Goal: Transaction & Acquisition: Book appointment/travel/reservation

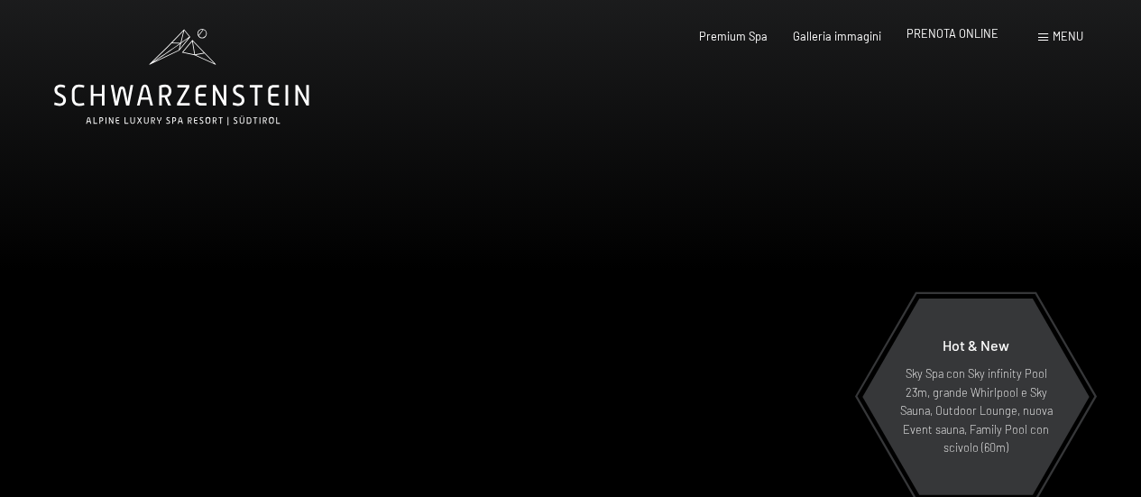
click at [940, 33] on span "PRENOTA ONLINE" at bounding box center [952, 33] width 92 height 14
click at [948, 36] on span "PRENOTA ONLINE" at bounding box center [952, 33] width 92 height 14
click at [942, 38] on span "PRENOTA ONLINE" at bounding box center [952, 33] width 92 height 14
click at [1061, 33] on span "Menu" at bounding box center [1067, 36] width 31 height 14
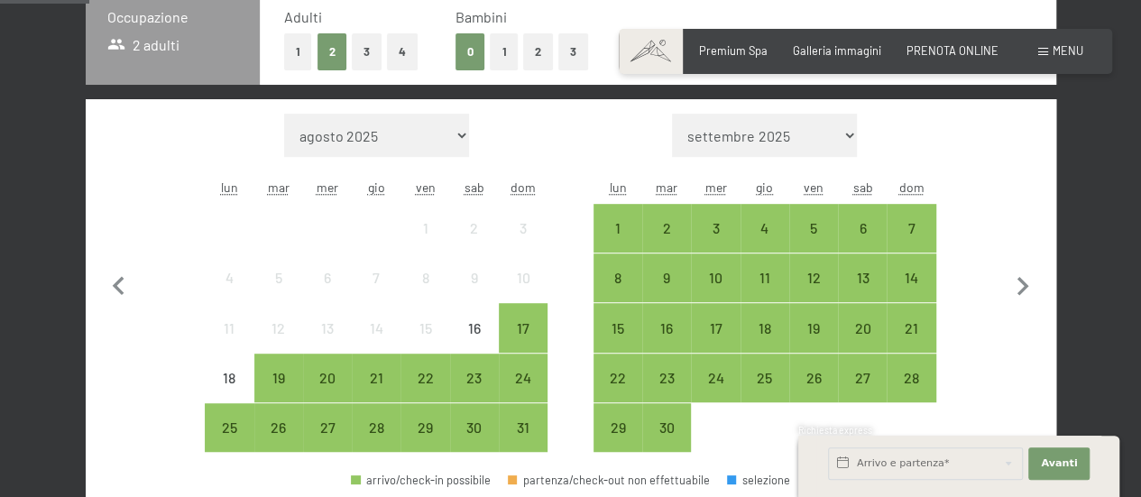
scroll to position [541, 0]
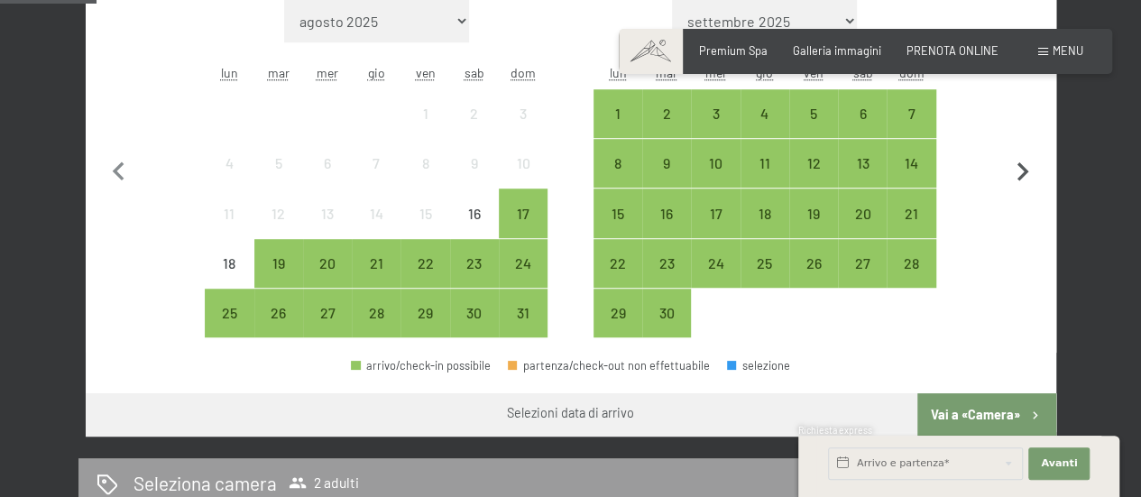
click at [1023, 165] on icon "button" at bounding box center [1023, 172] width 38 height 38
select select "[DATE]"
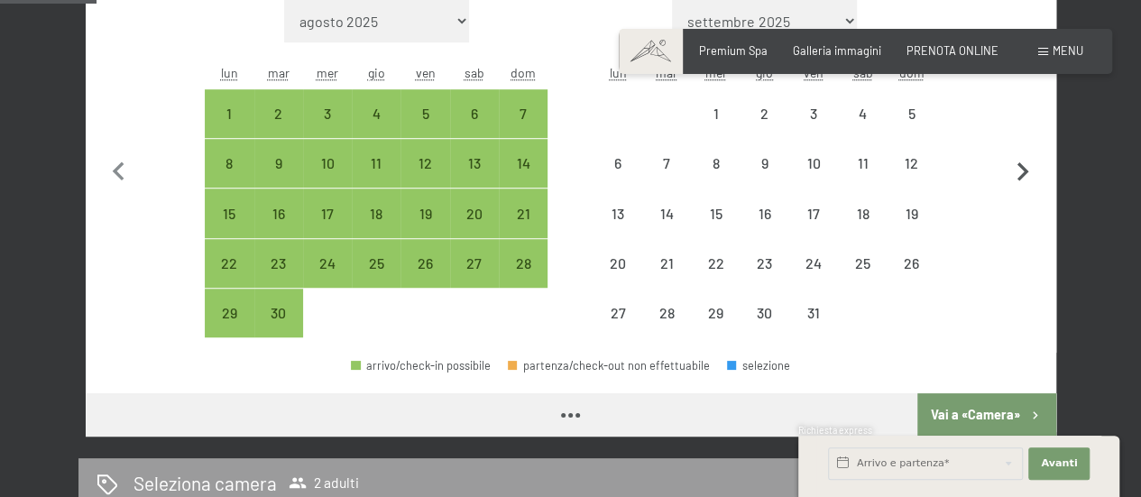
click at [1023, 168] on icon "button" at bounding box center [1023, 171] width 12 height 19
select select "[DATE]"
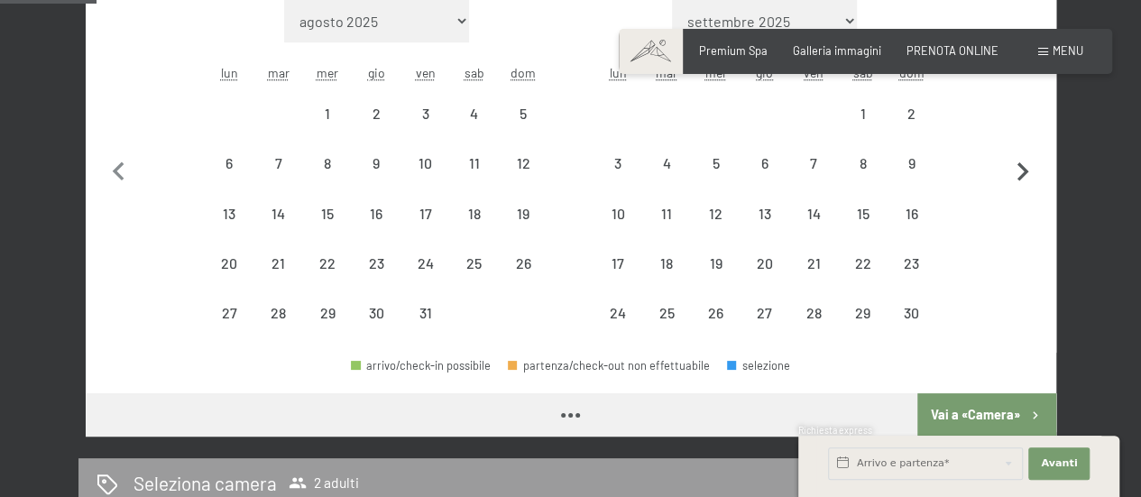
select select "[DATE]"
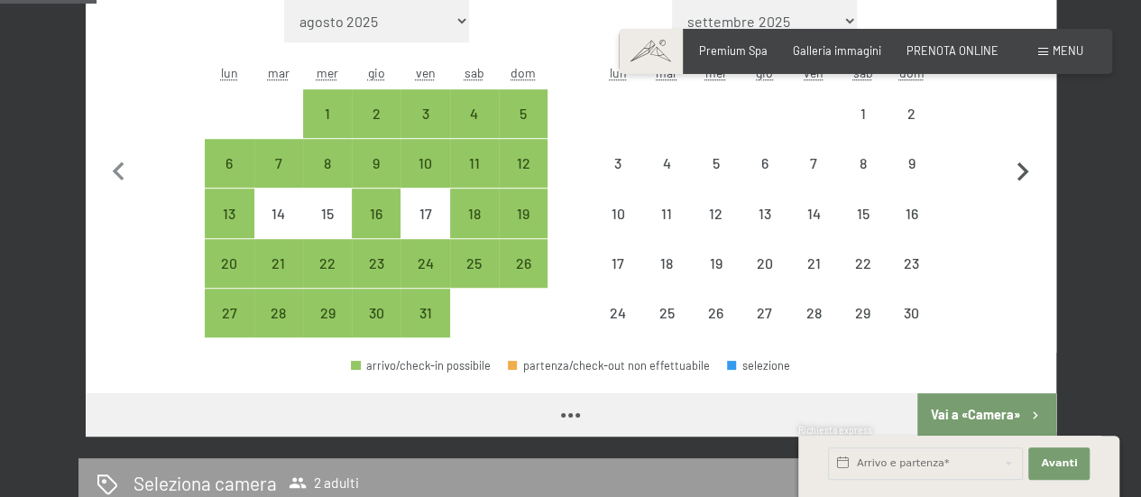
click at [1023, 168] on icon "button" at bounding box center [1023, 171] width 12 height 19
select select "[DATE]"
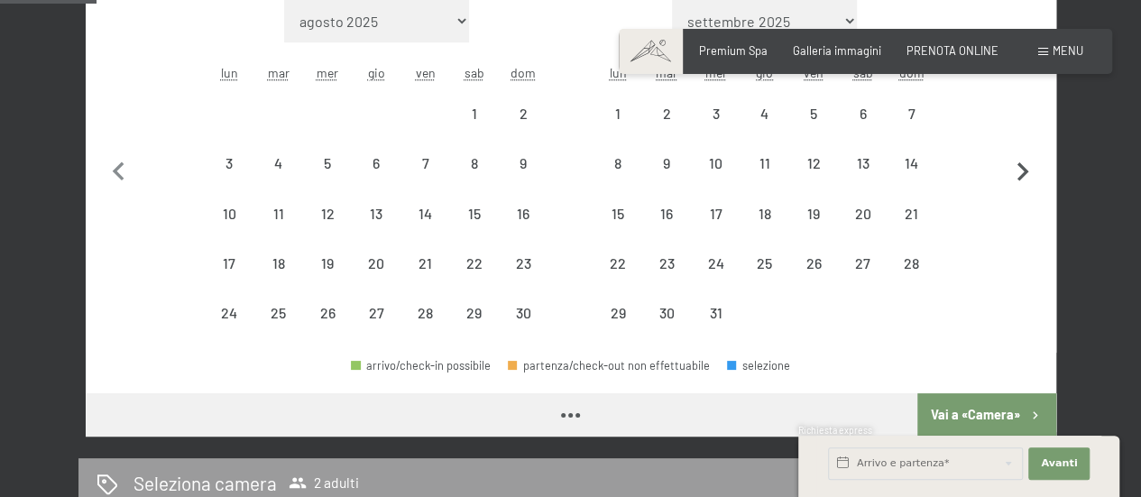
select select "[DATE]"
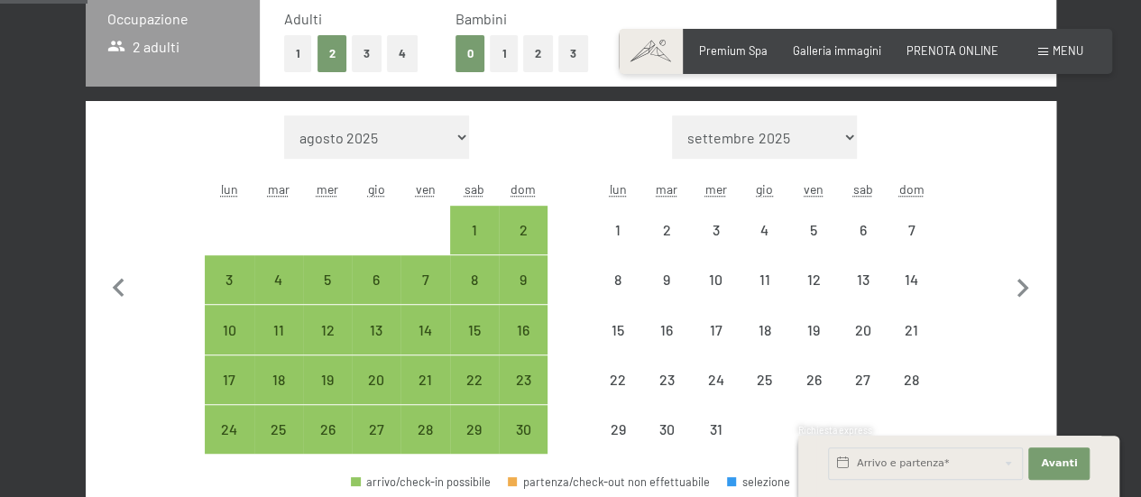
scroll to position [271, 0]
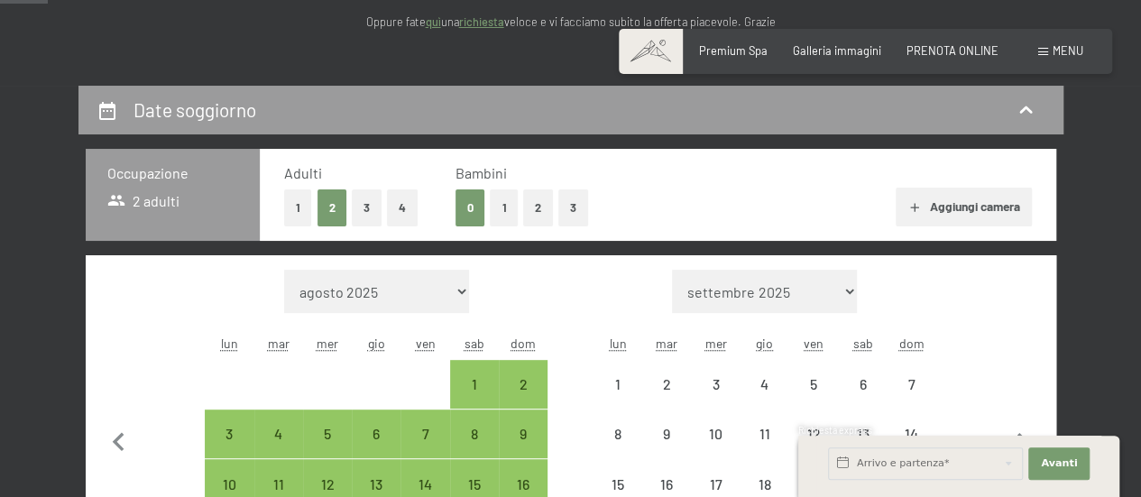
select select "[DATE]"
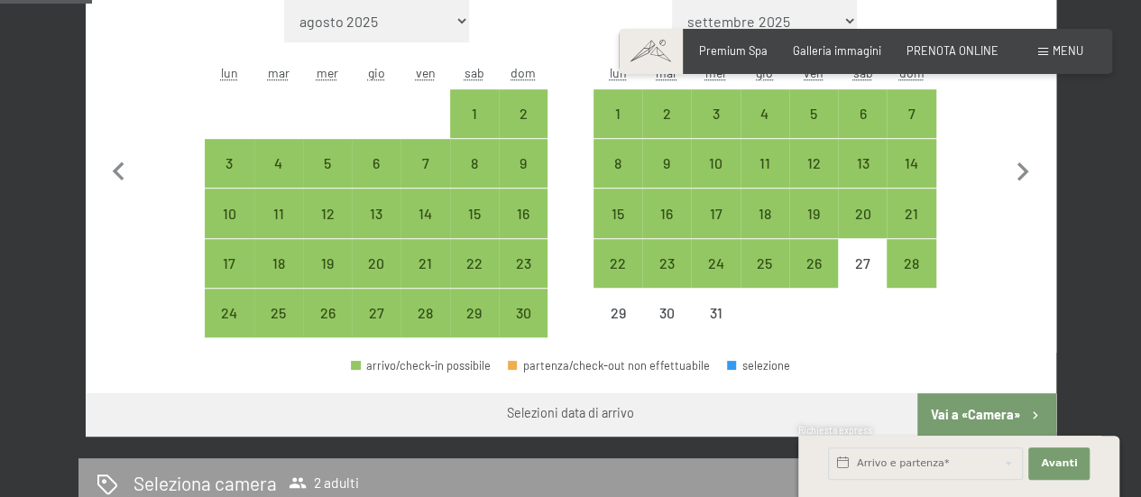
scroll to position [451, 0]
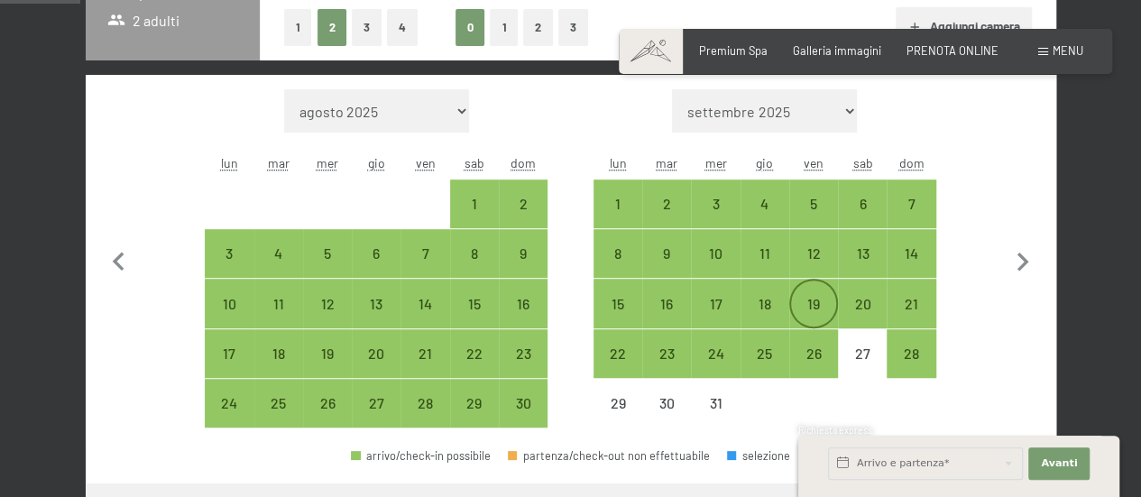
click at [809, 305] on div "19" at bounding box center [813, 319] width 45 height 45
select select "[DATE]"
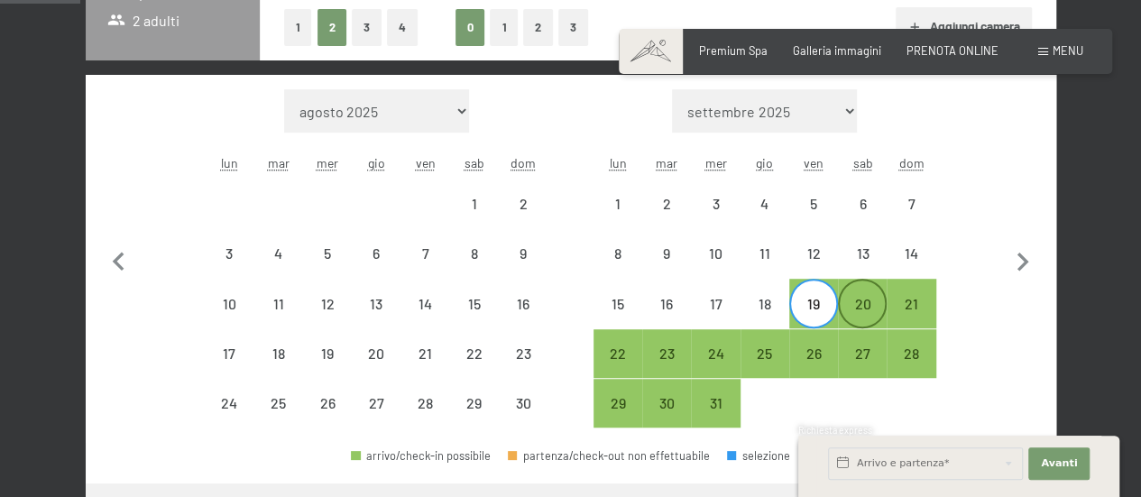
click at [857, 307] on div "20" at bounding box center [862, 319] width 45 height 45
select select "[DATE]"
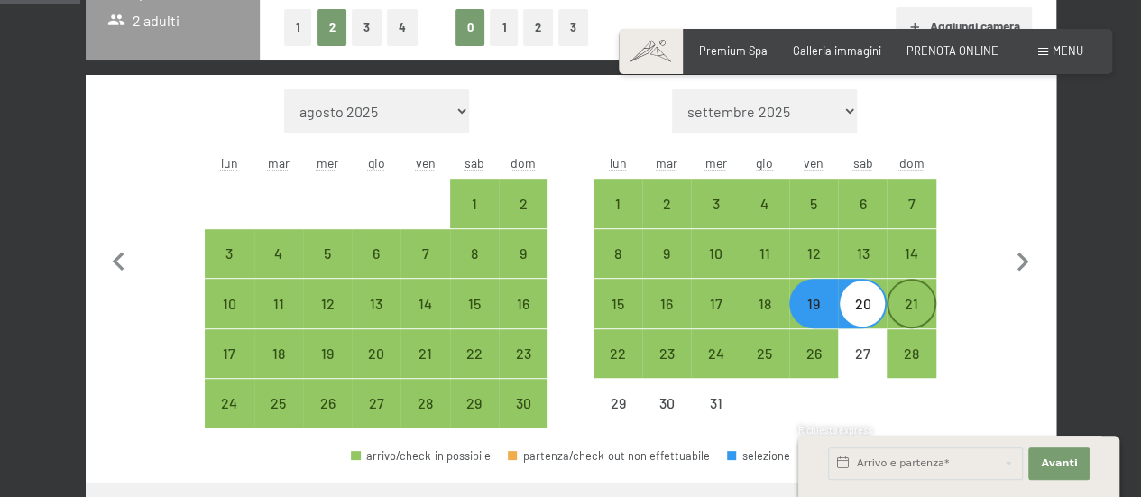
click at [918, 311] on div "21" at bounding box center [910, 319] width 45 height 45
select select "[DATE]"
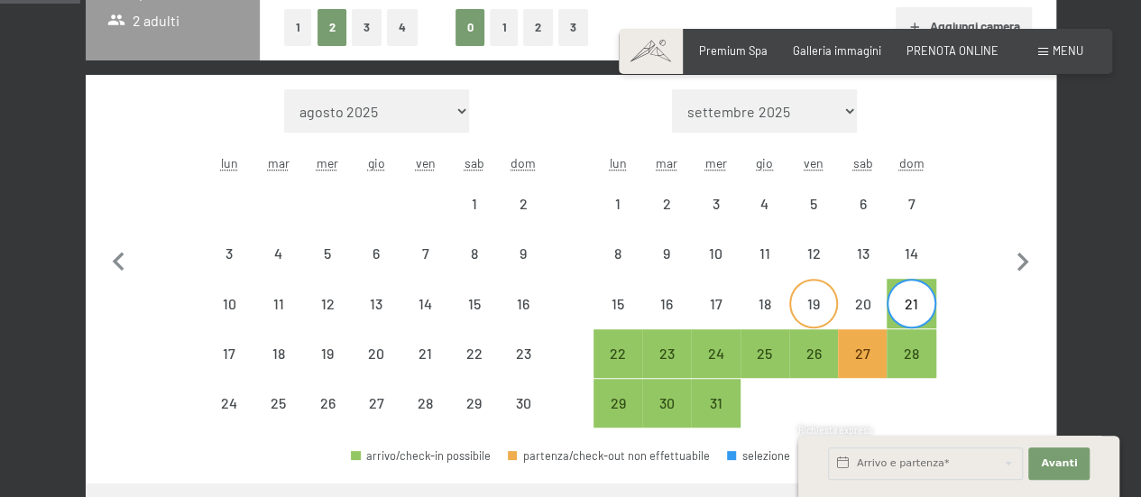
click at [813, 306] on div "19" at bounding box center [813, 319] width 45 height 45
select select "[DATE]"
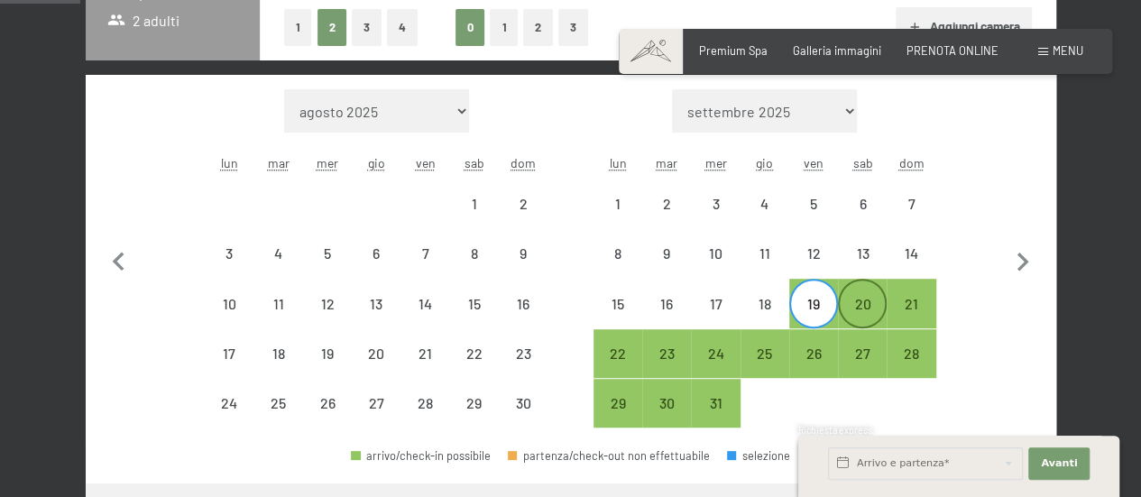
click at [858, 311] on div "20" at bounding box center [862, 319] width 45 height 45
select select "[DATE]"
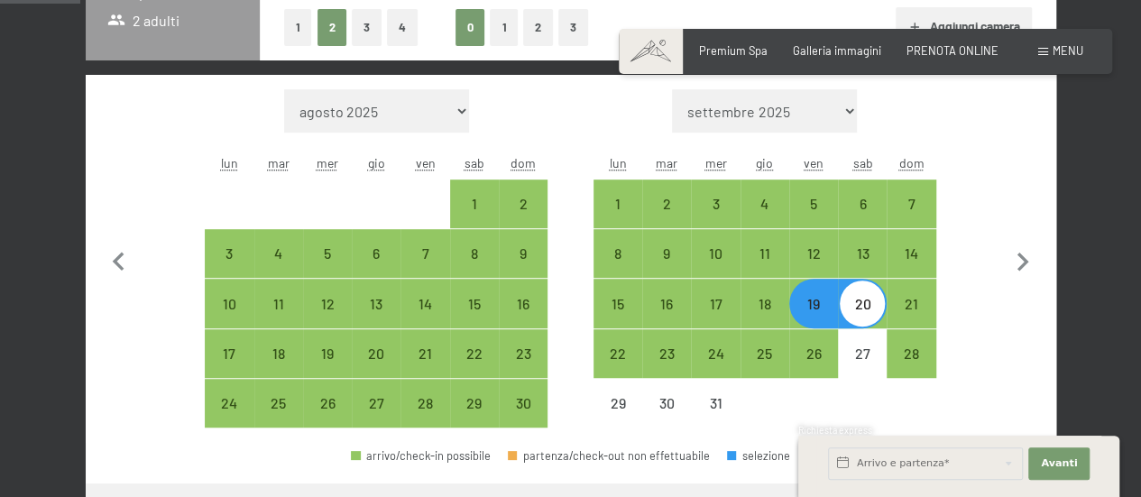
click at [163, 176] on div "Mese/anno agosto 2025 settembre 2025 ottobre 2025 novembre 2025 dicembre 2025 g…" at bounding box center [571, 258] width 912 height 339
click at [963, 324] on div "Mese/anno agosto 2025 settembre 2025 ottobre 2025 novembre 2025 dicembre 2025 g…" at bounding box center [571, 258] width 912 height 339
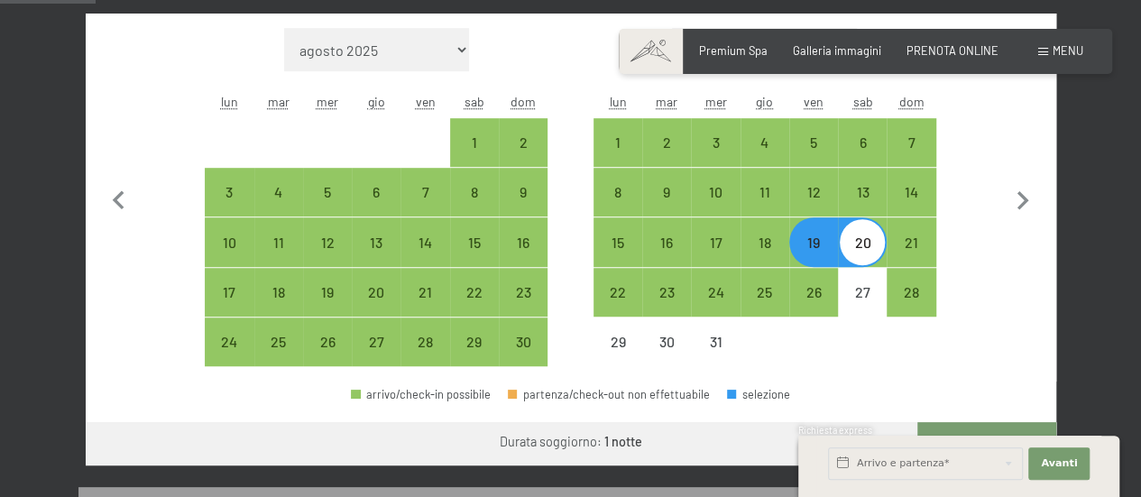
scroll to position [541, 0]
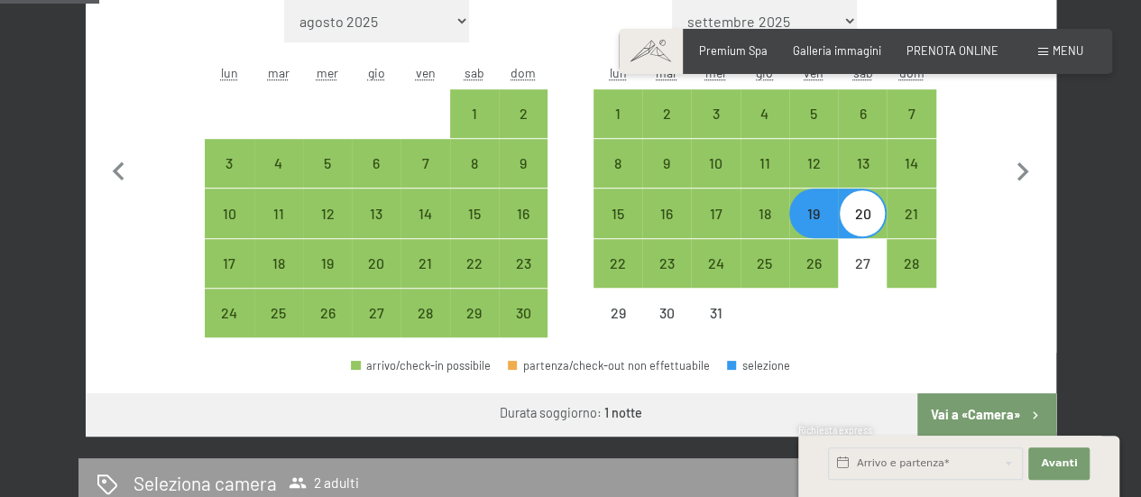
click at [848, 320] on div at bounding box center [862, 313] width 49 height 49
click at [1042, 460] on button "Avanti Nascondere i campi dell'indirizzo" at bounding box center [1058, 463] width 61 height 32
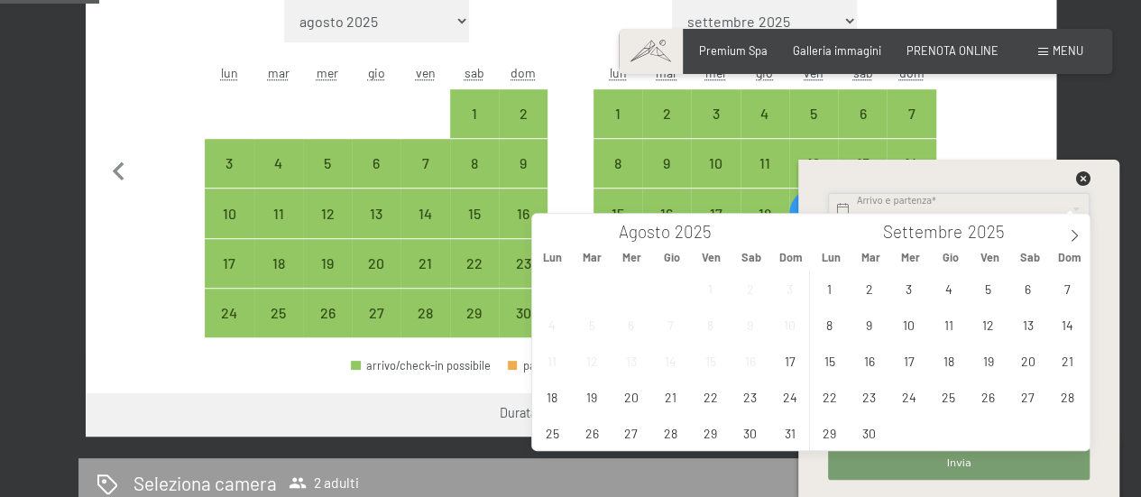
click at [866, 208] on input "text" at bounding box center [959, 209] width 262 height 32
click at [1064, 234] on span at bounding box center [1074, 229] width 31 height 31
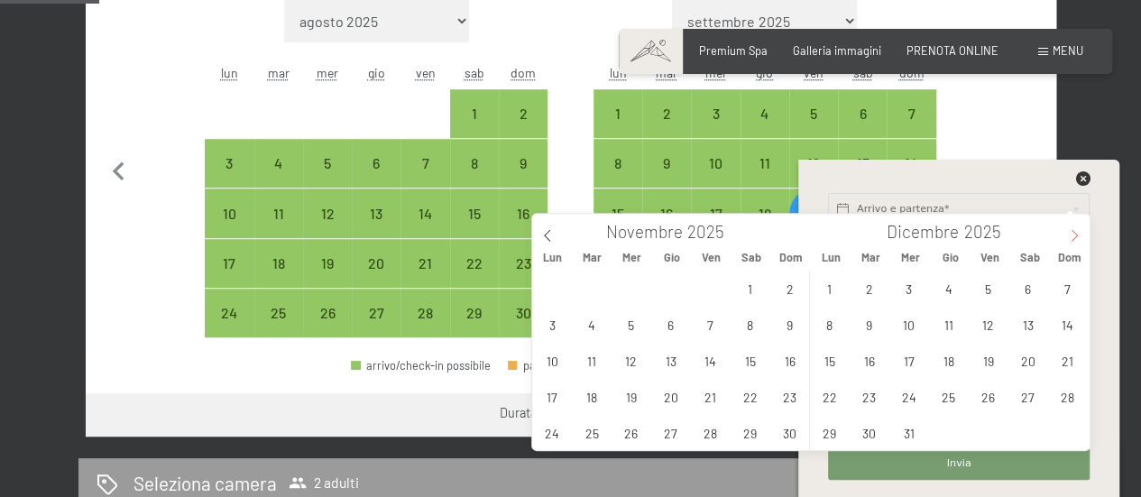
type input "2026"
click at [713, 358] on span "19" at bounding box center [710, 360] width 35 height 35
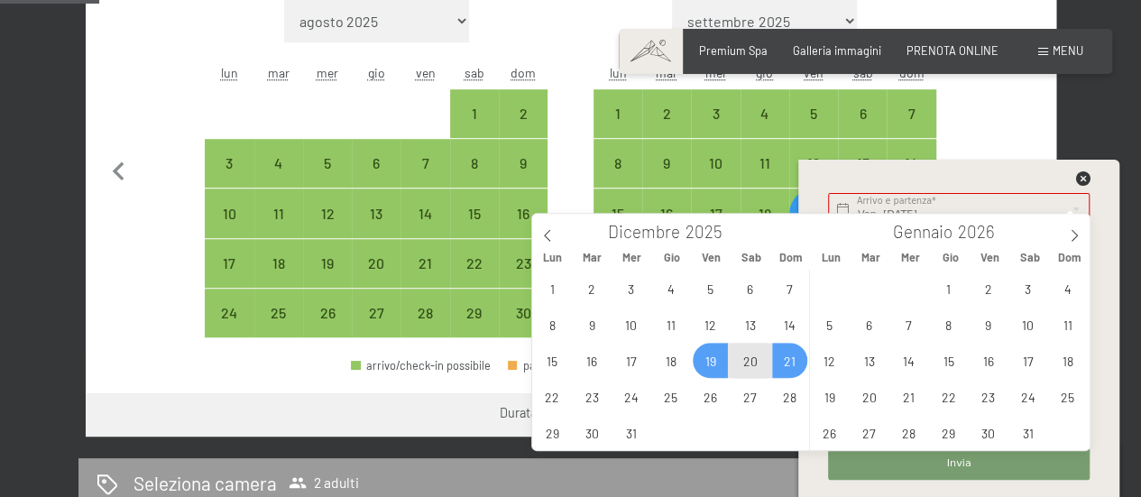
click at [786, 363] on span "21" at bounding box center [789, 360] width 35 height 35
type input "Ven. [DATE] - Dom. [DATE]"
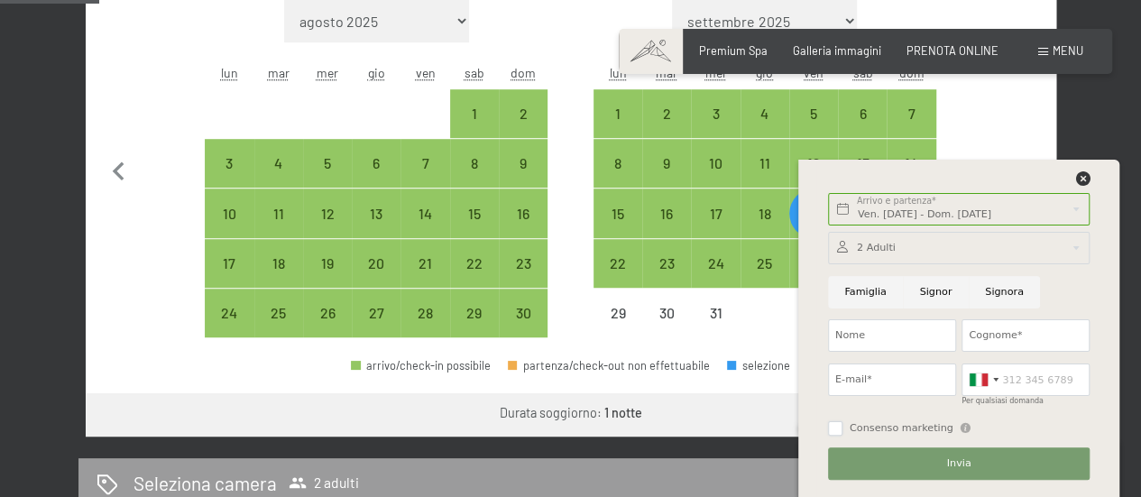
click at [832, 432] on input "Consenso marketing" at bounding box center [835, 428] width 14 height 14
checkbox input "true"
click at [1077, 174] on icon at bounding box center [1082, 178] width 14 height 14
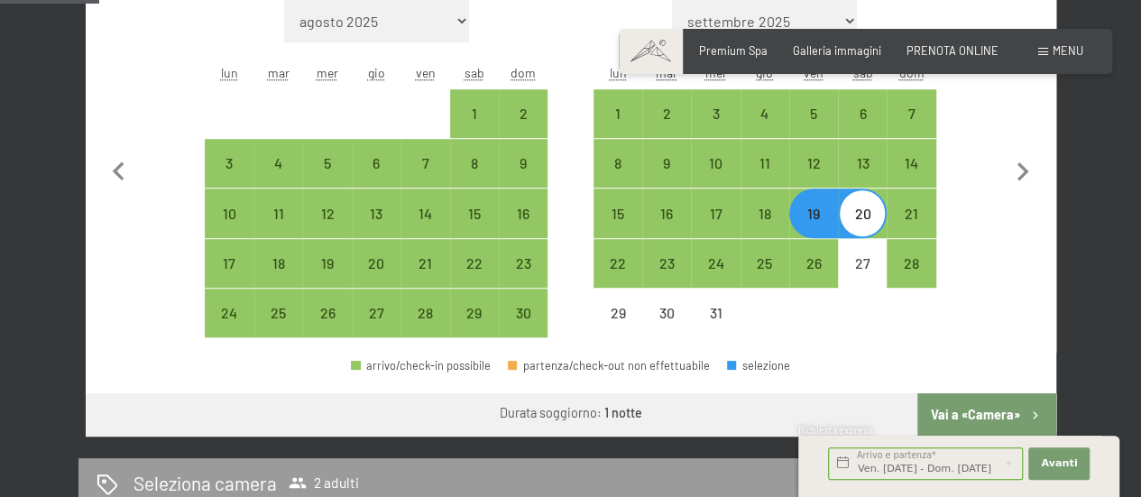
click at [614, 412] on b "1 notte" at bounding box center [623, 412] width 38 height 15
click at [900, 199] on div "21" at bounding box center [910, 212] width 45 height 45
select select "[DATE]"
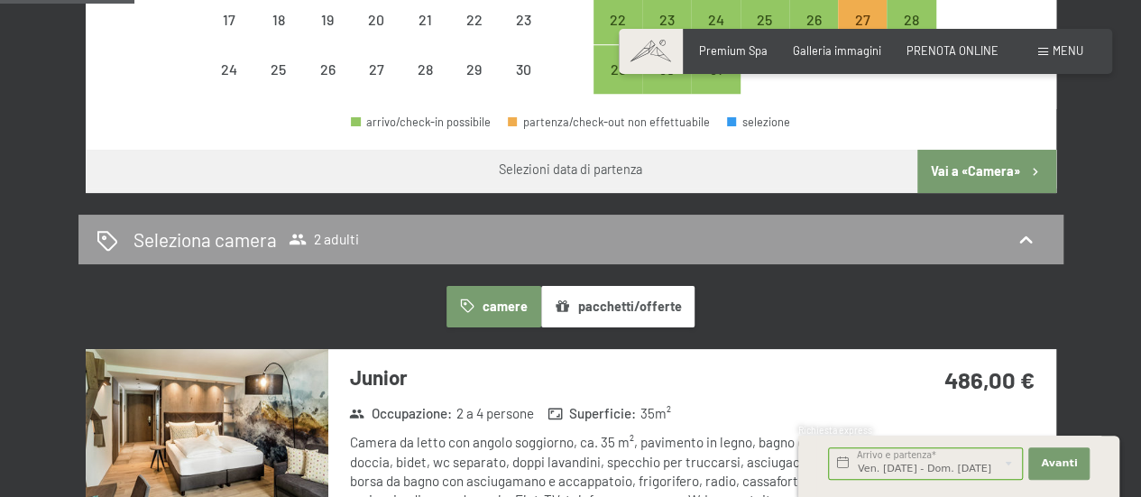
scroll to position [812, 0]
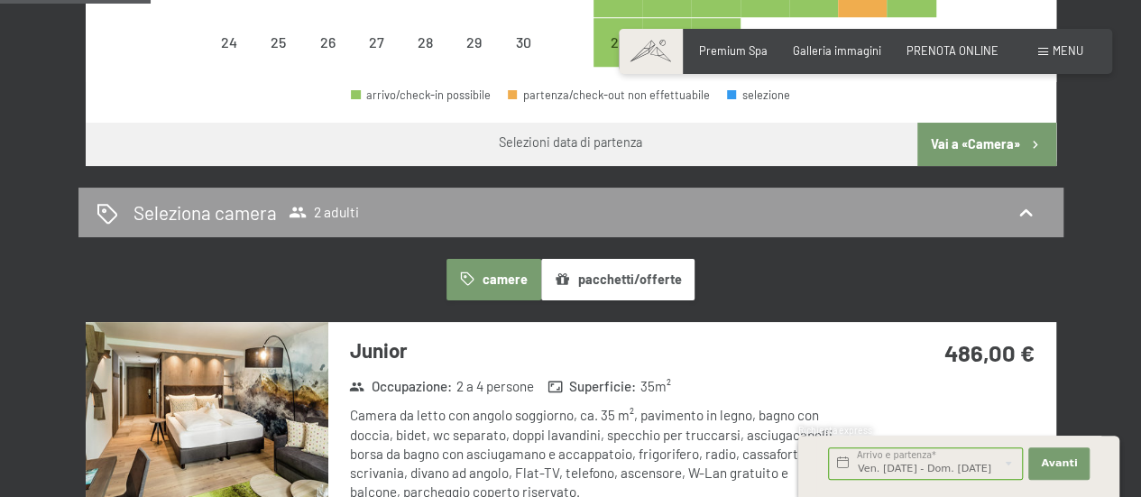
click at [567, 273] on icon "button" at bounding box center [562, 278] width 15 height 15
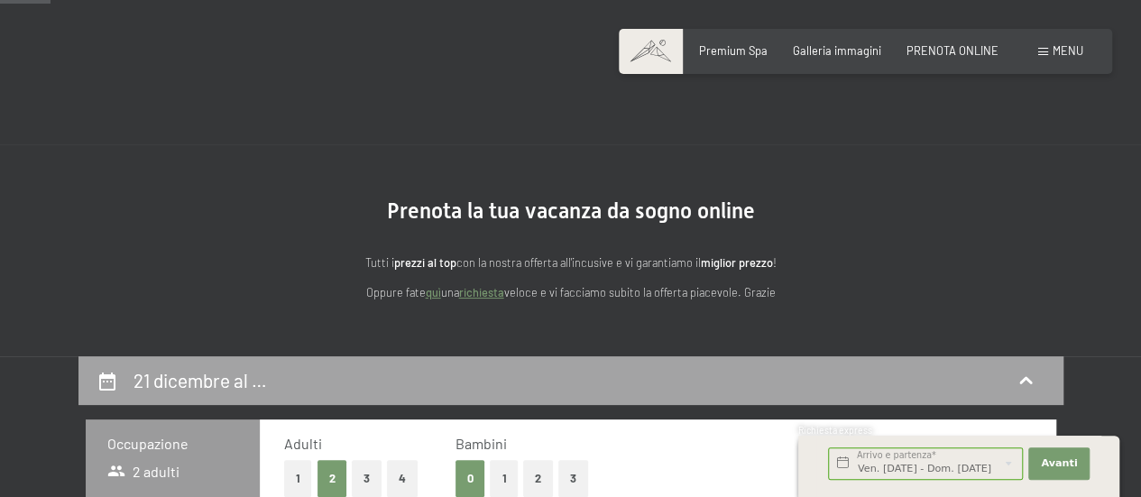
scroll to position [0, 0]
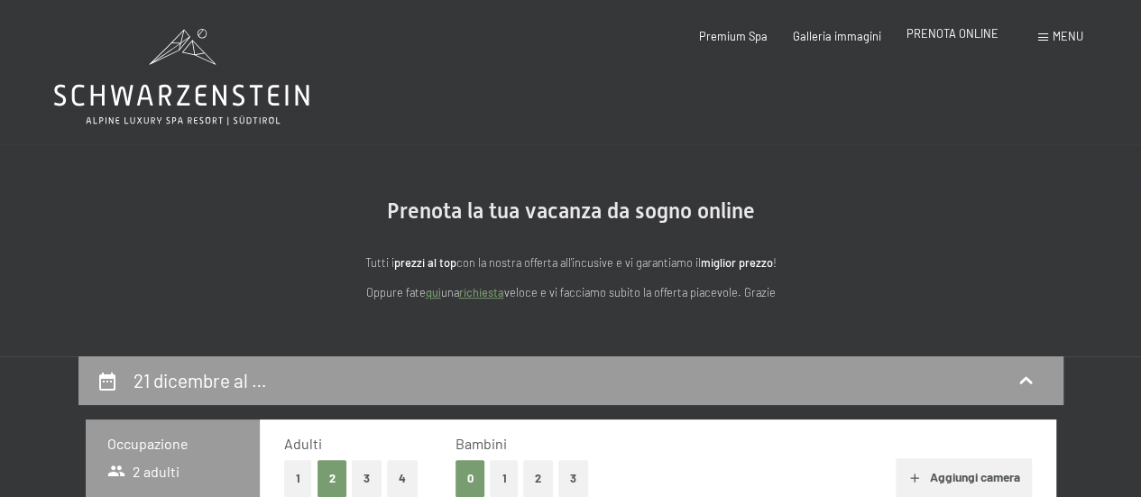
click at [941, 28] on span "PRENOTA ONLINE" at bounding box center [952, 33] width 92 height 14
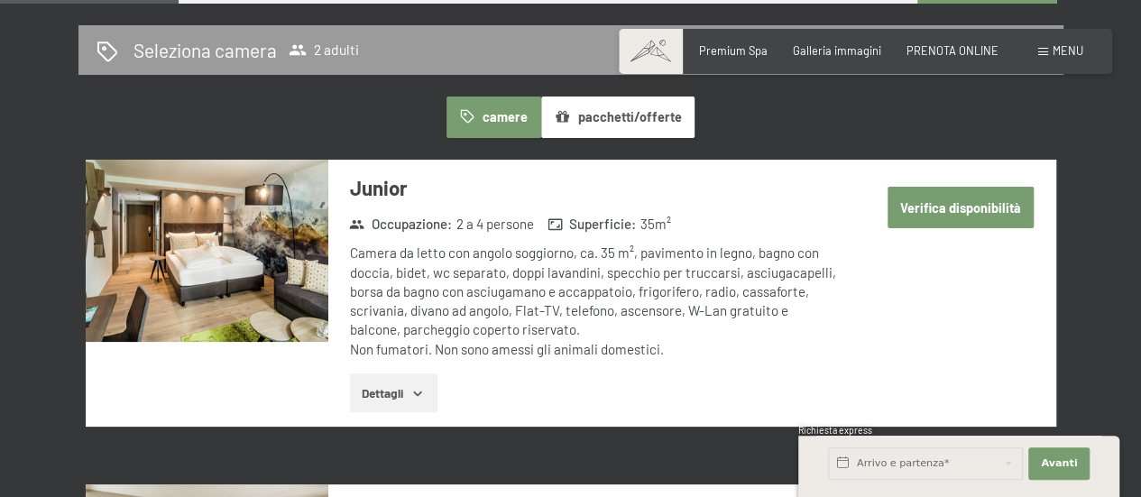
scroll to position [992, 0]
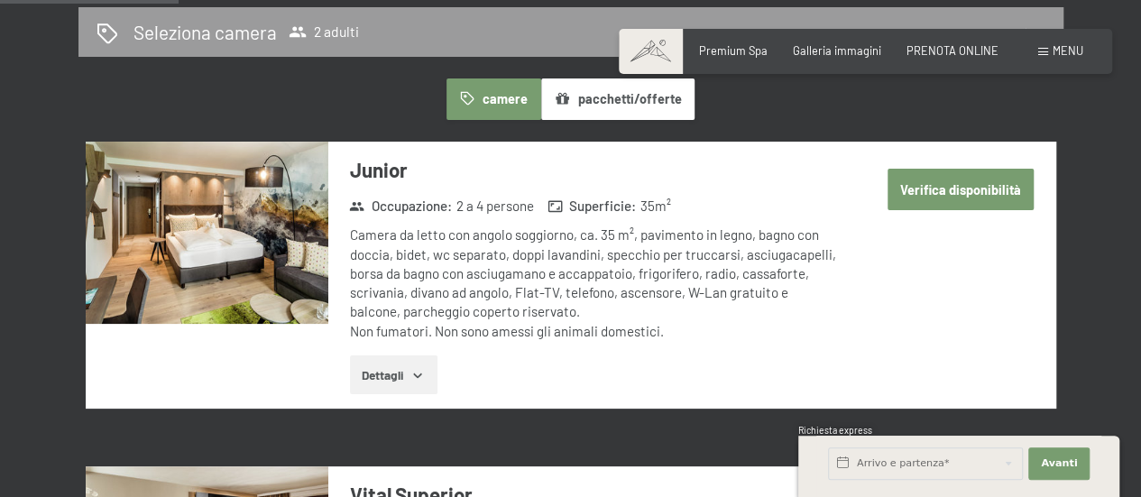
click at [946, 177] on button "Verifica disponibilità" at bounding box center [960, 189] width 147 height 41
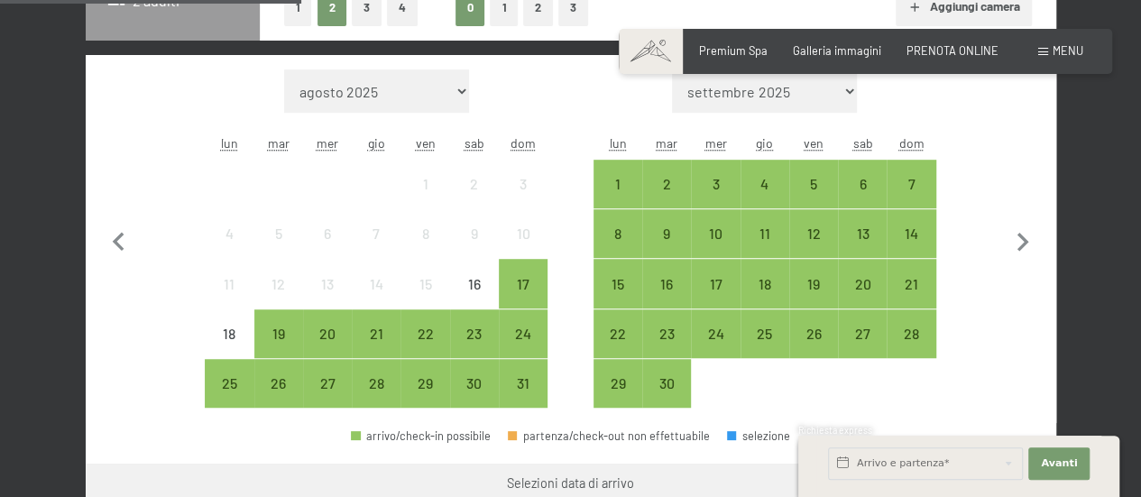
scroll to position [536, 0]
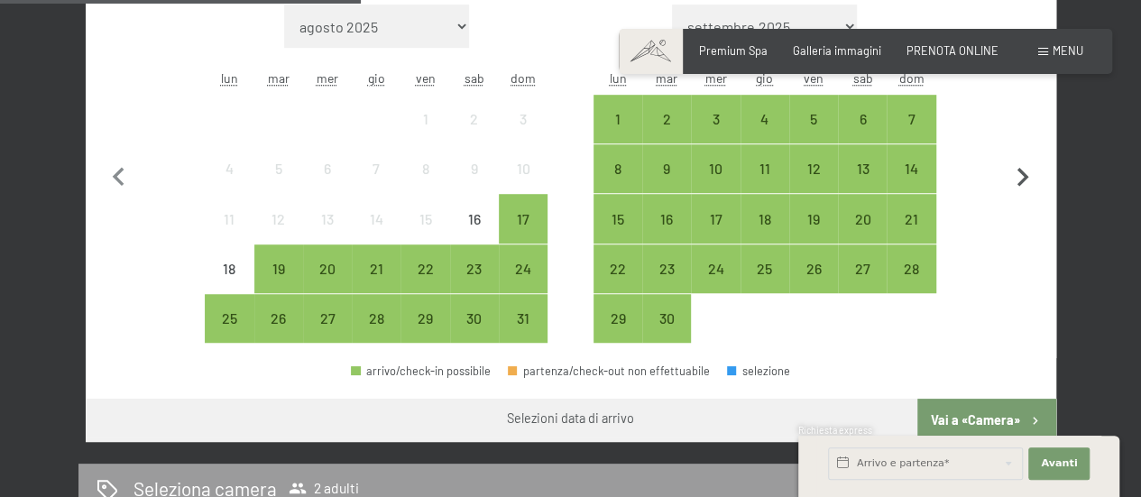
click at [1023, 175] on icon "button" at bounding box center [1023, 178] width 38 height 38
select select "[DATE]"
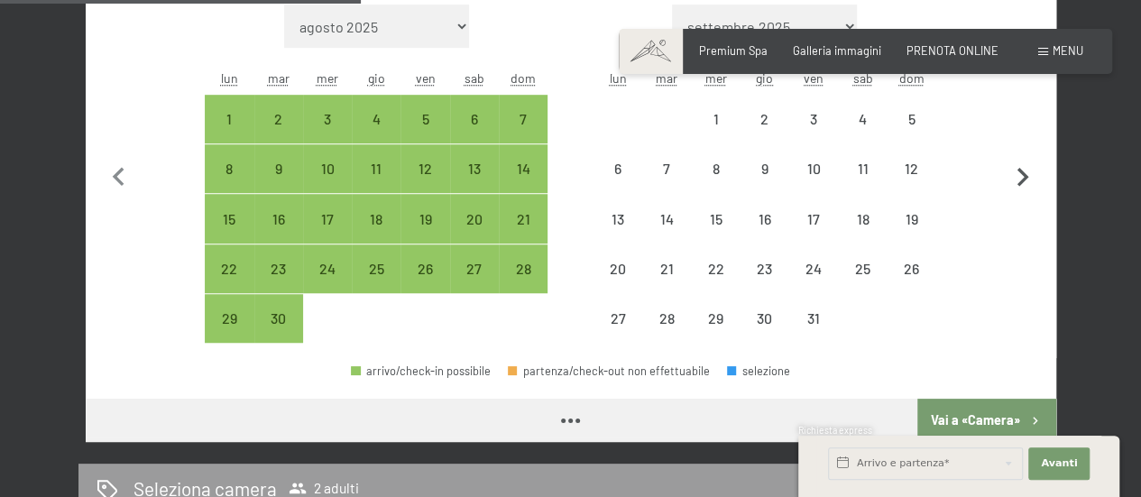
click at [1021, 176] on icon "button" at bounding box center [1023, 178] width 38 height 38
select select "[DATE]"
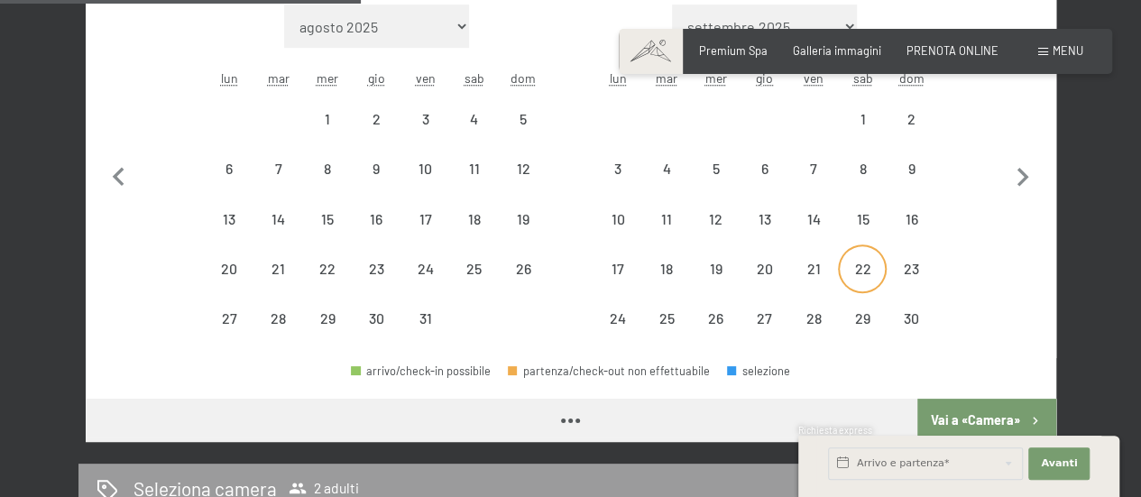
select select "[DATE]"
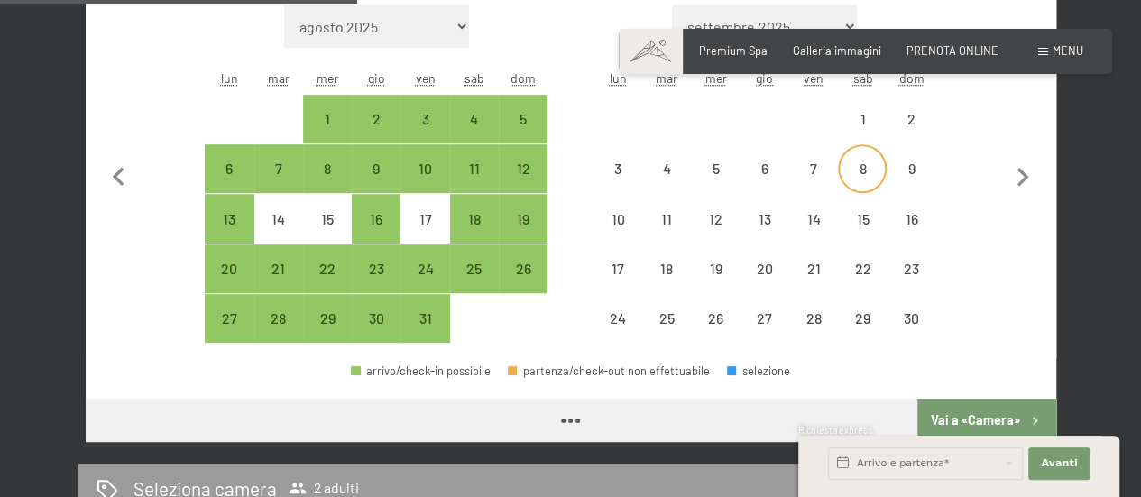
scroll to position [355, 0]
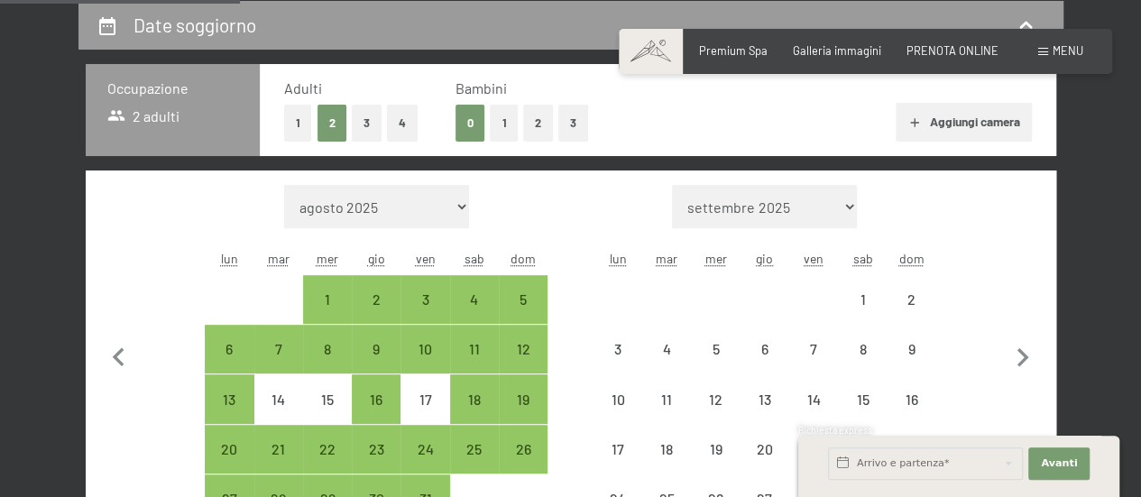
select select "[DATE]"
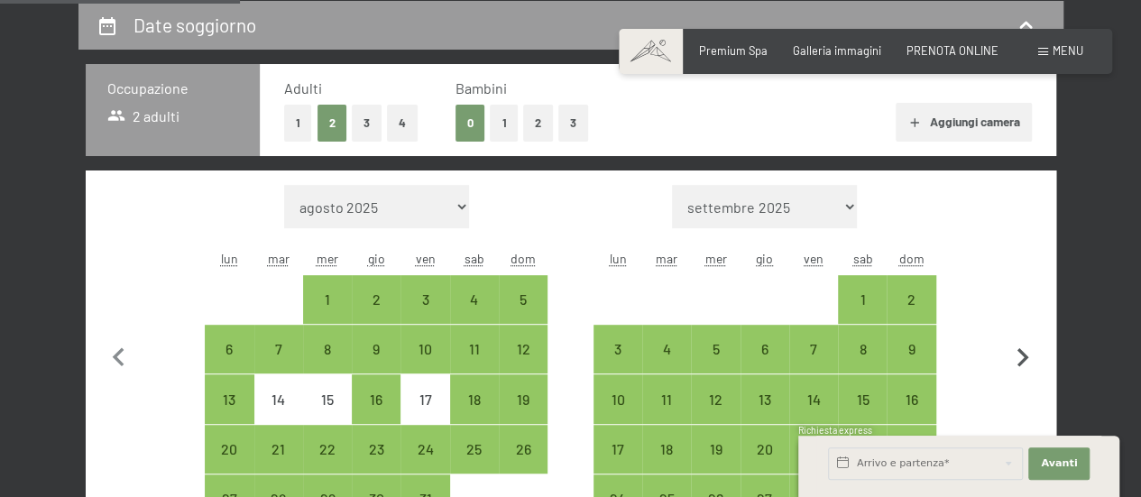
click at [1015, 351] on icon "button" at bounding box center [1023, 358] width 38 height 38
select select "[DATE]"
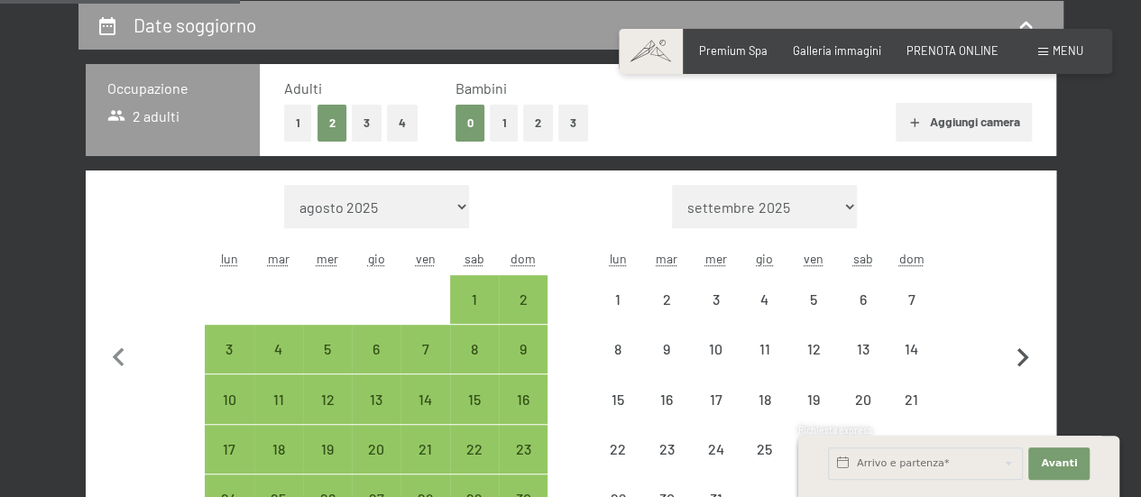
select select "[DATE]"
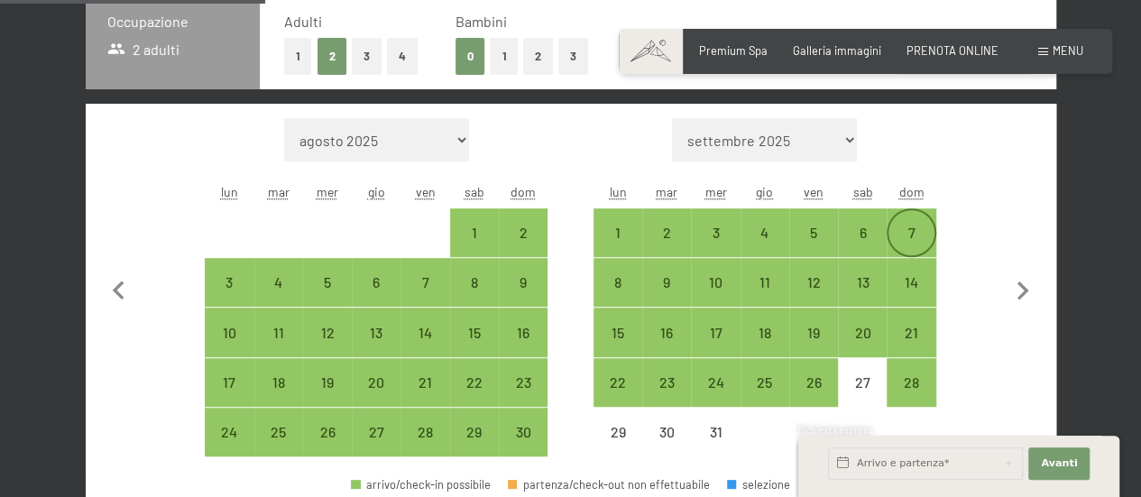
scroll to position [445, 0]
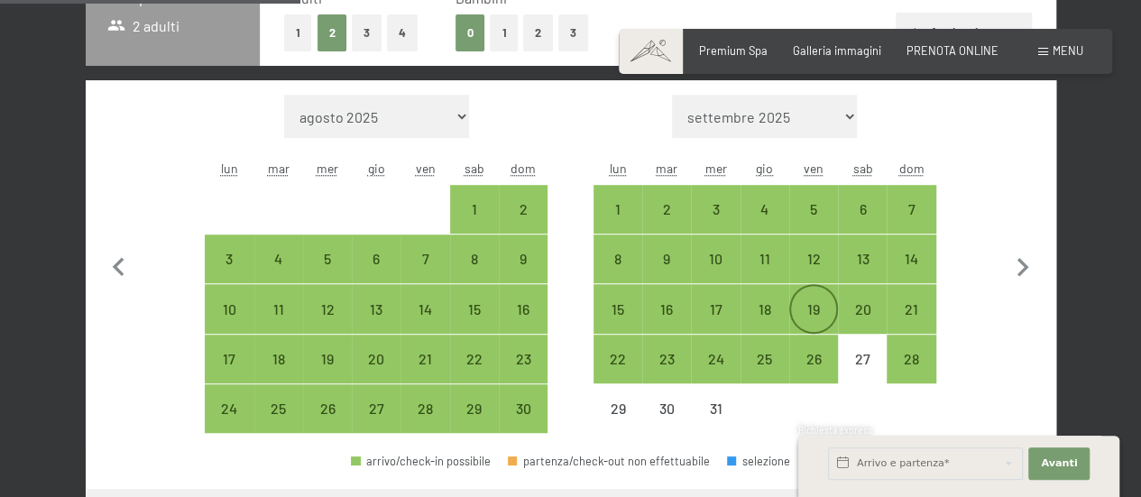
click at [815, 304] on div "19" at bounding box center [813, 324] width 45 height 45
select select "[DATE]"
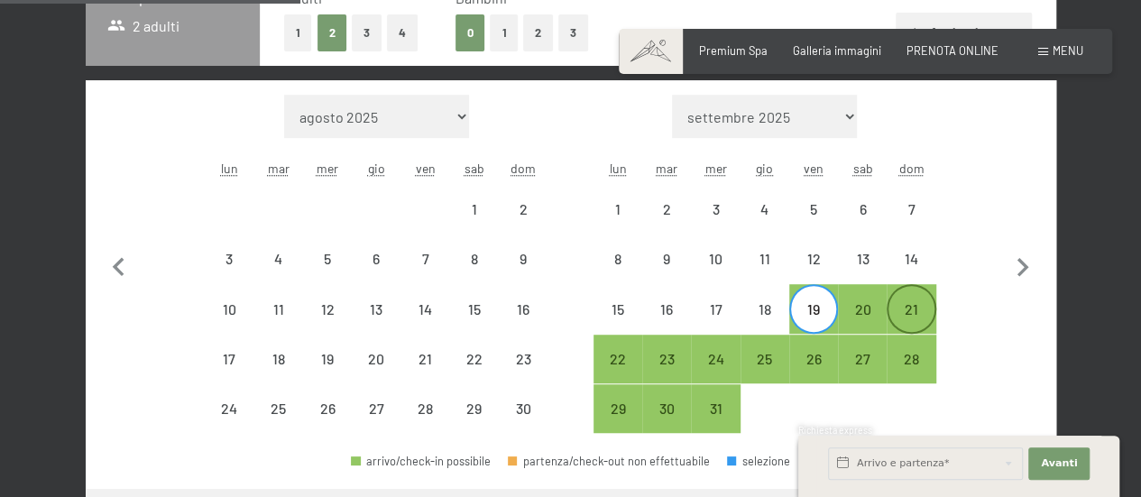
click at [907, 303] on div "21" at bounding box center [910, 324] width 45 height 45
select select "[DATE]"
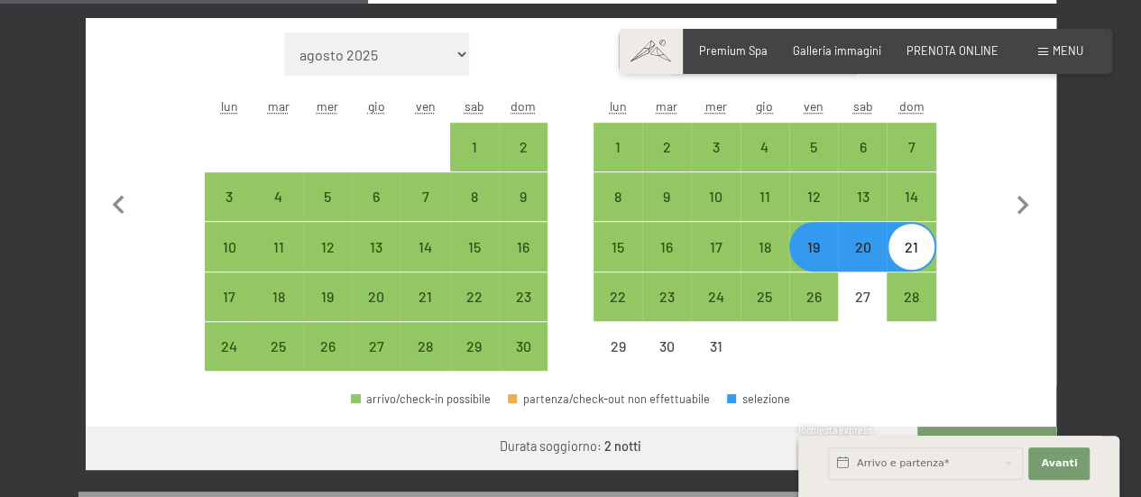
scroll to position [626, 0]
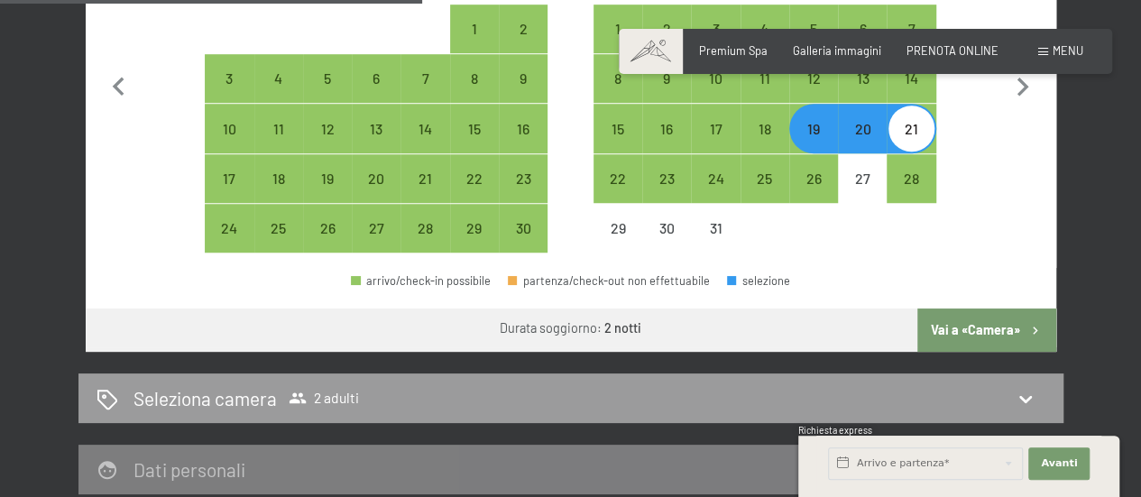
click at [982, 330] on button "Vai a «Camera»" at bounding box center [986, 329] width 138 height 43
select select "[DATE]"
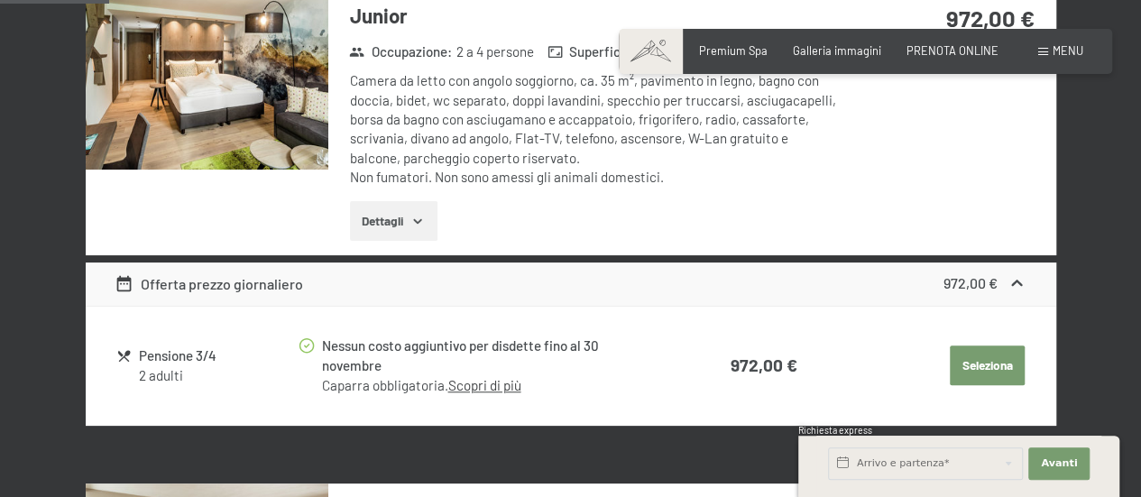
scroll to position [536, 0]
